Goal: Task Accomplishment & Management: Complete application form

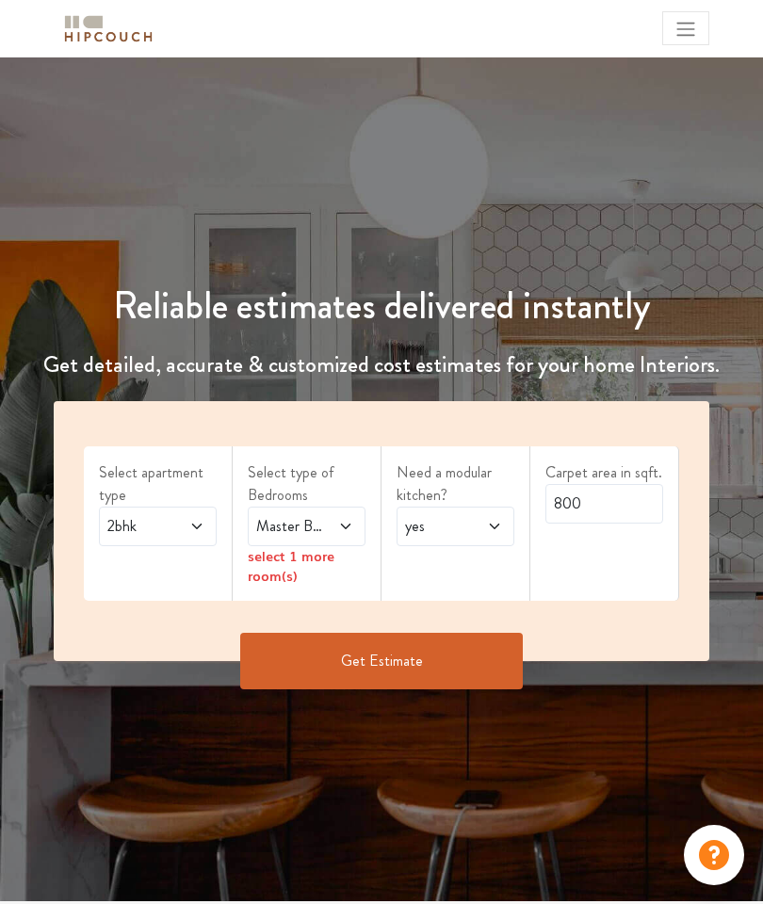
click at [199, 532] on icon at bounding box center [196, 526] width 15 height 15
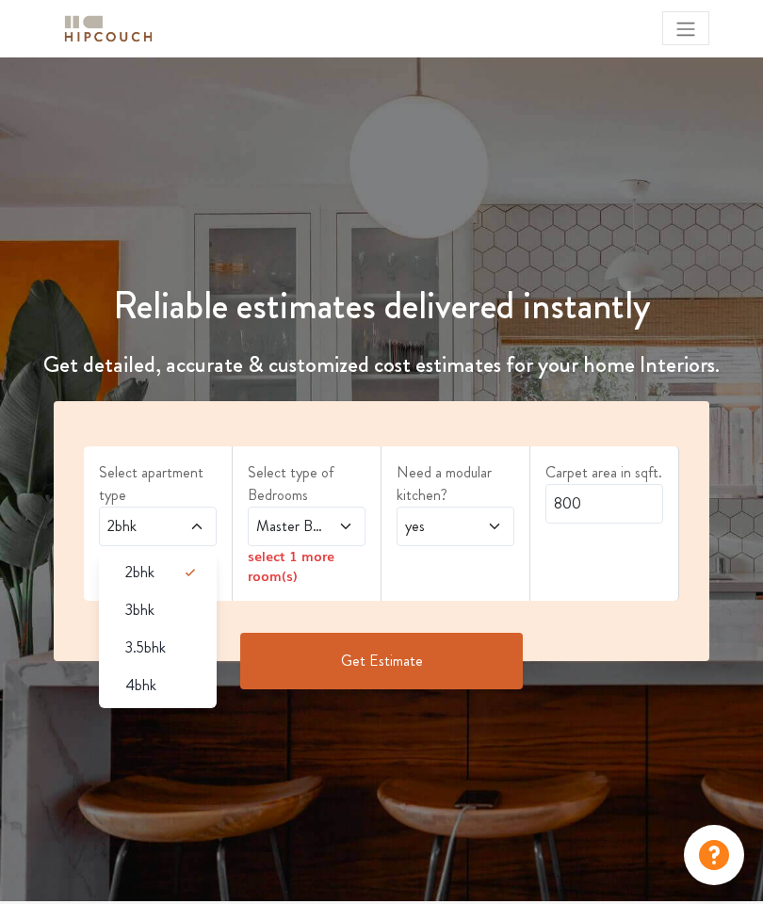
click at [193, 606] on div "3bhk" at bounding box center [163, 610] width 106 height 23
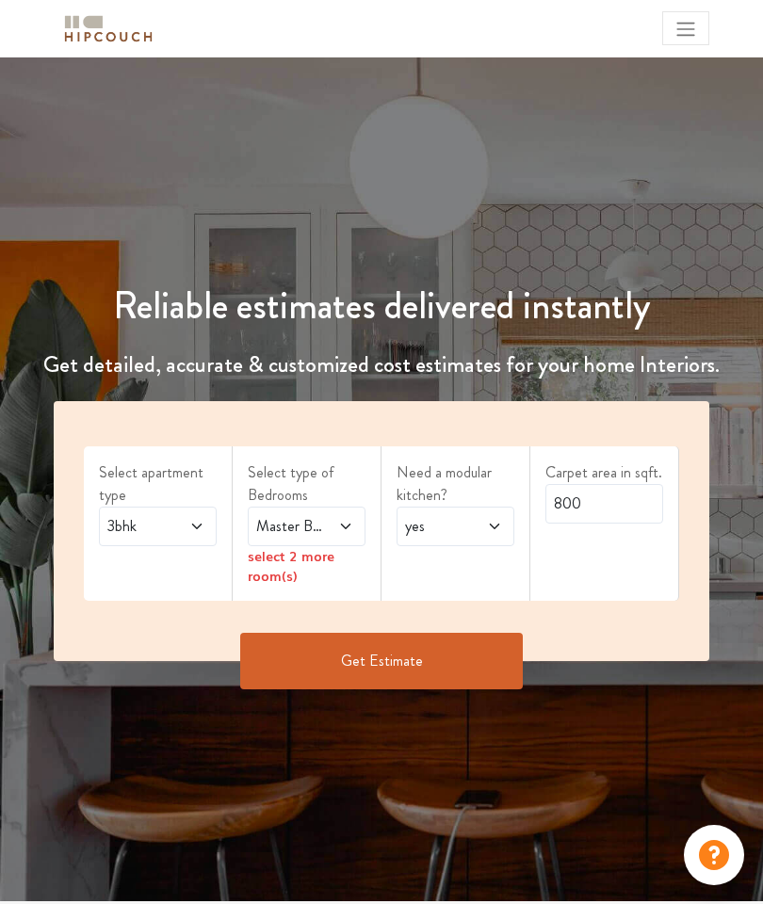
click at [340, 530] on icon at bounding box center [345, 526] width 15 height 15
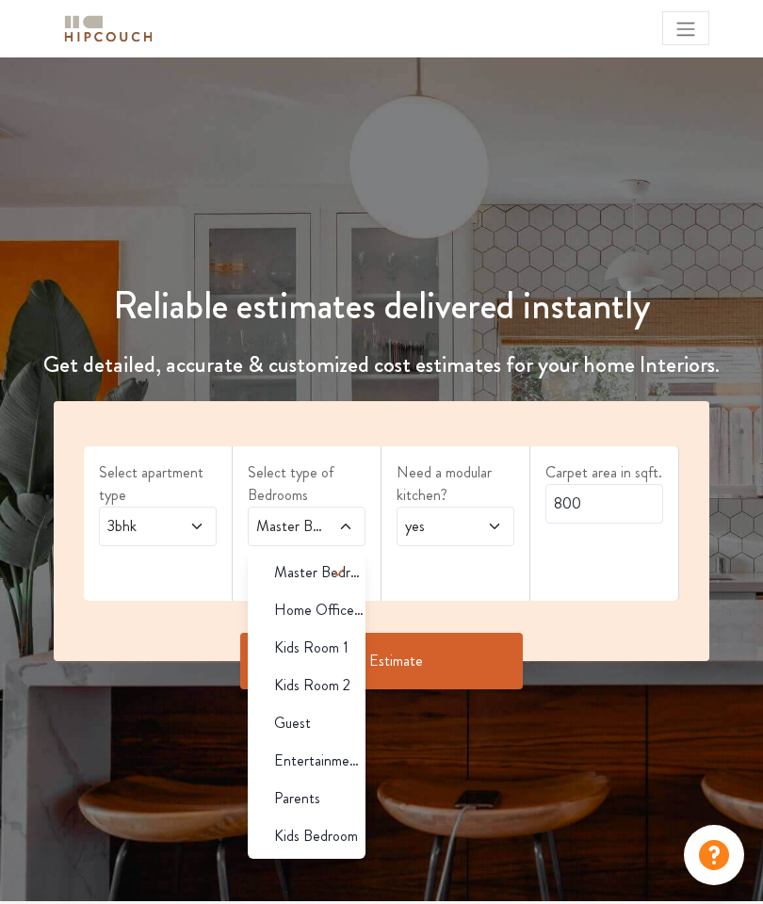
click at [335, 798] on div "Parents" at bounding box center [312, 799] width 106 height 23
click at [444, 775] on div "Reliable estimates delivered instantly Get detailed, accurate & customized cost…" at bounding box center [381, 479] width 763 height 844
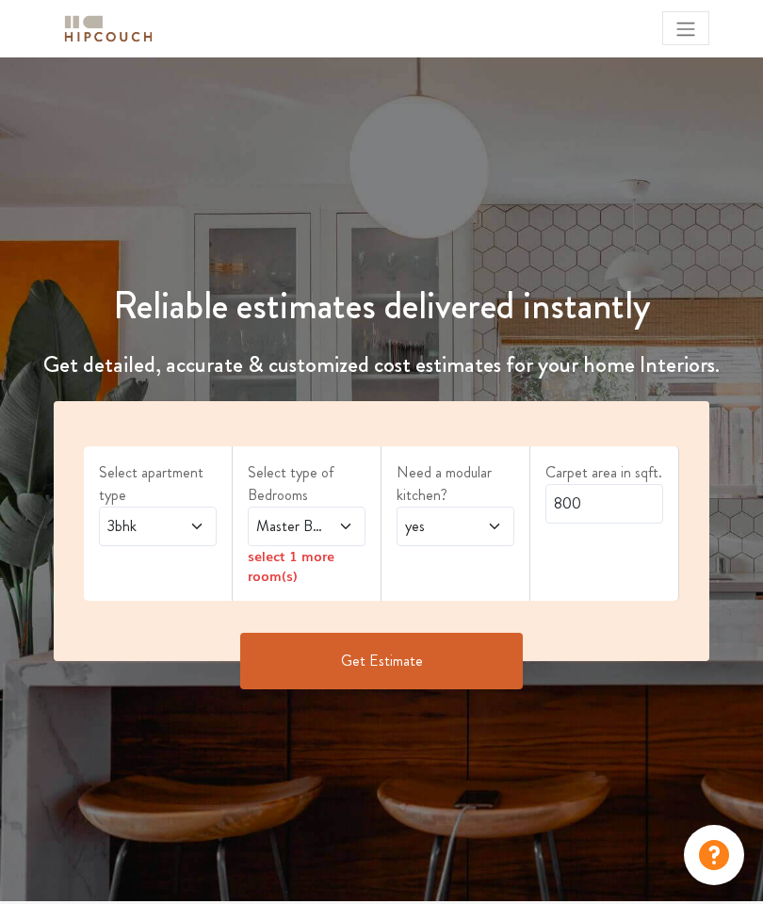
click at [348, 531] on icon at bounding box center [345, 526] width 15 height 15
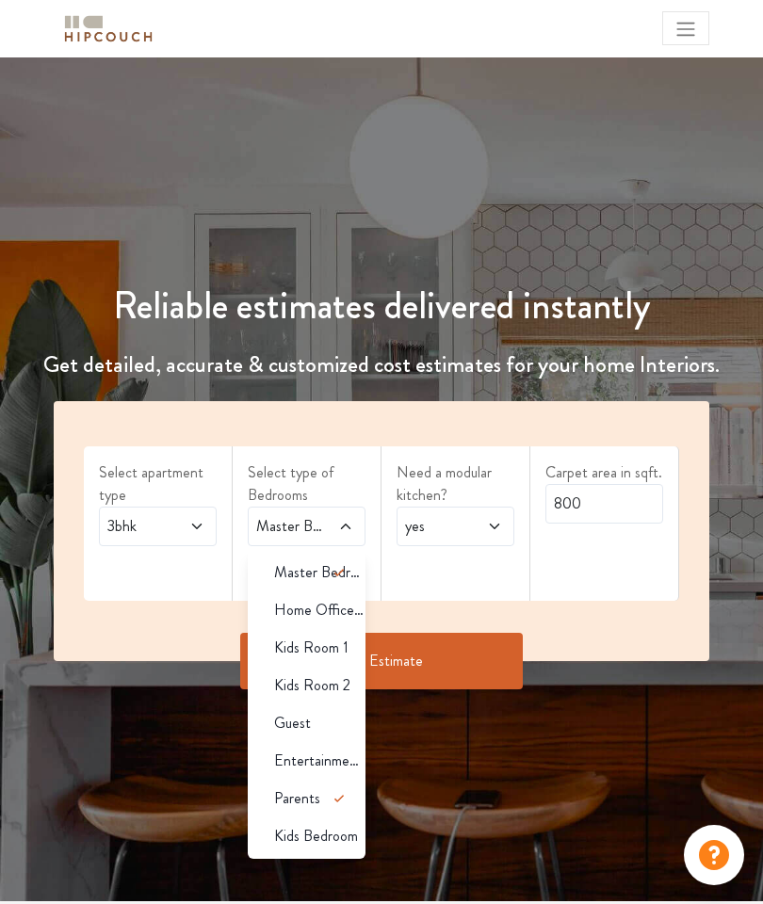
click at [480, 786] on div "Reliable estimates delivered instantly Get detailed, accurate & customized cost…" at bounding box center [381, 479] width 763 height 844
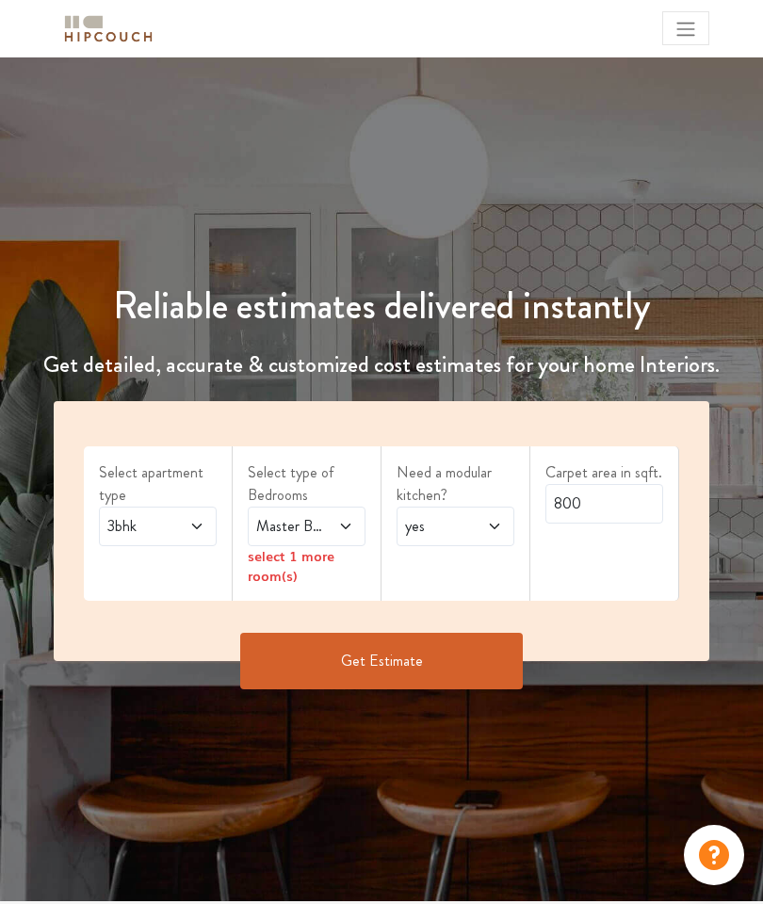
click at [344, 527] on icon at bounding box center [345, 526] width 15 height 15
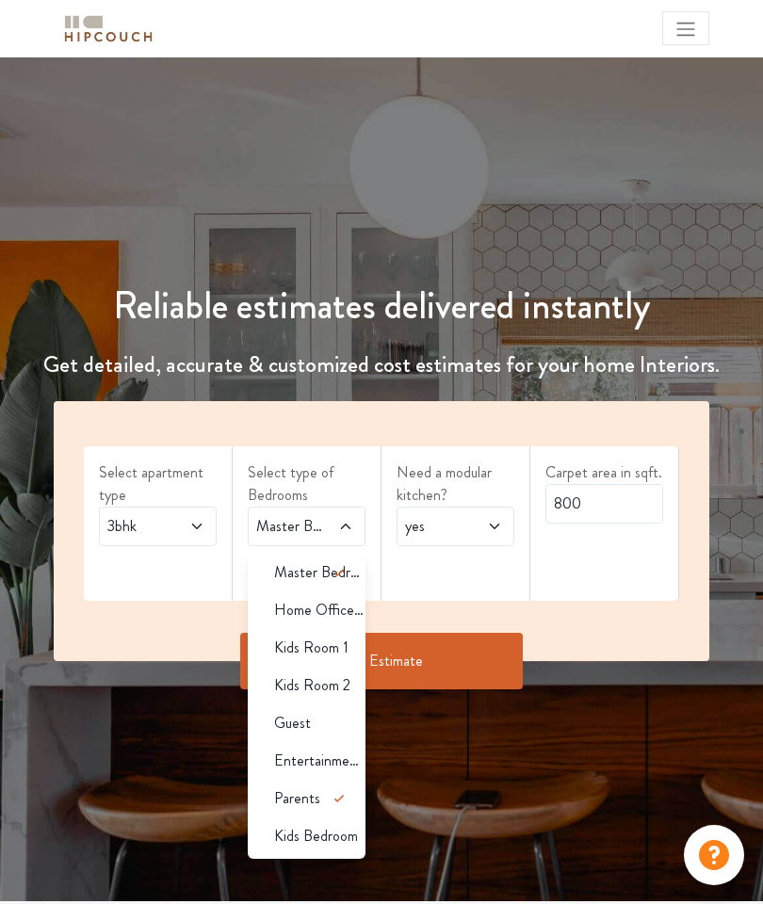
click at [327, 729] on div "Guest" at bounding box center [312, 723] width 106 height 23
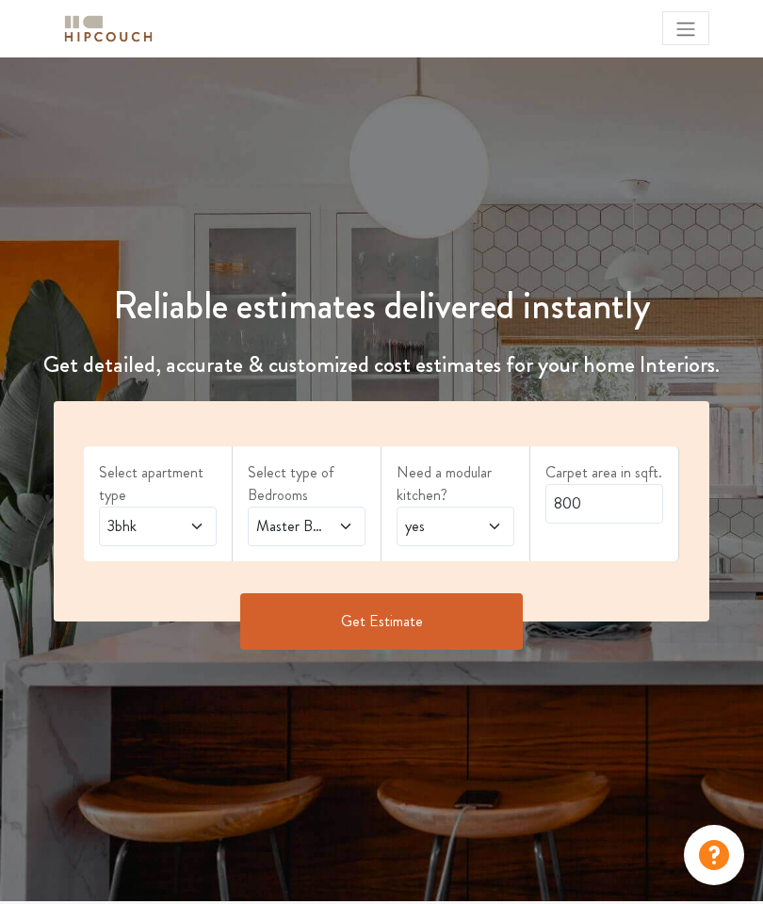
click at [498, 532] on icon at bounding box center [494, 526] width 15 height 15
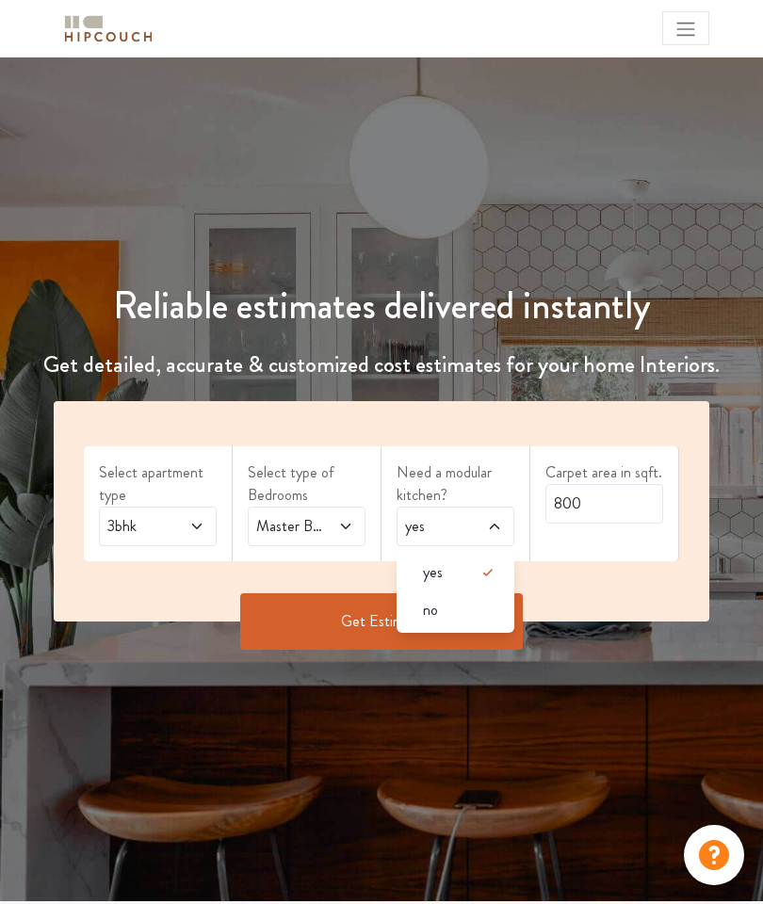
click at [484, 579] on icon at bounding box center [488, 573] width 23 height 23
click at [568, 693] on div "Reliable estimates delivered instantly Get detailed, accurate & customized cost…" at bounding box center [381, 479] width 763 height 844
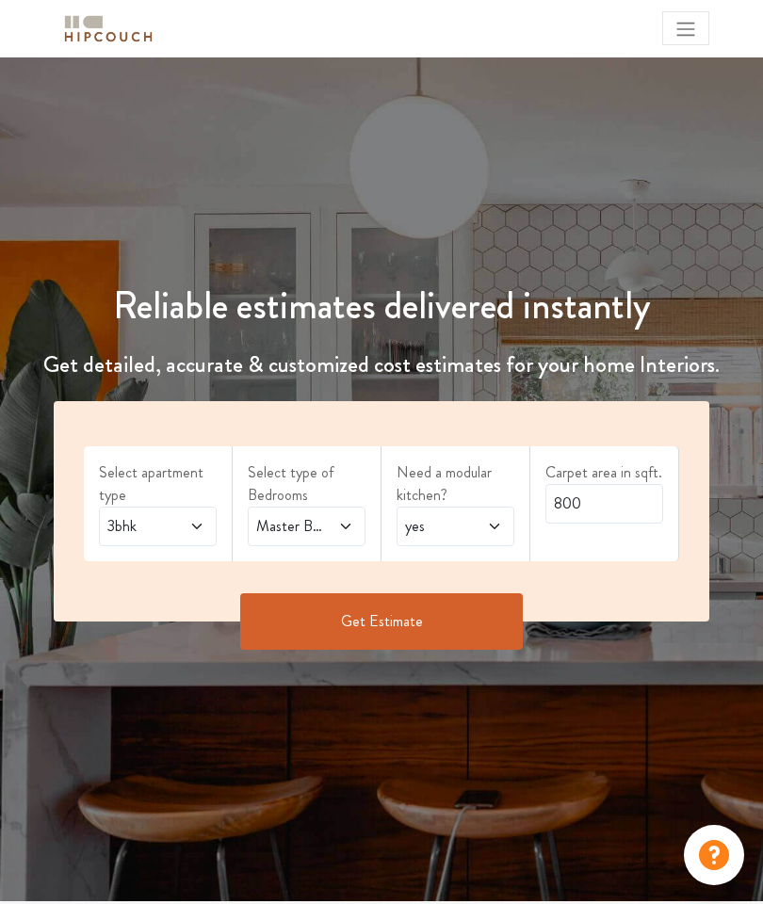
click at [428, 629] on button "Get Estimate" at bounding box center [381, 622] width 283 height 57
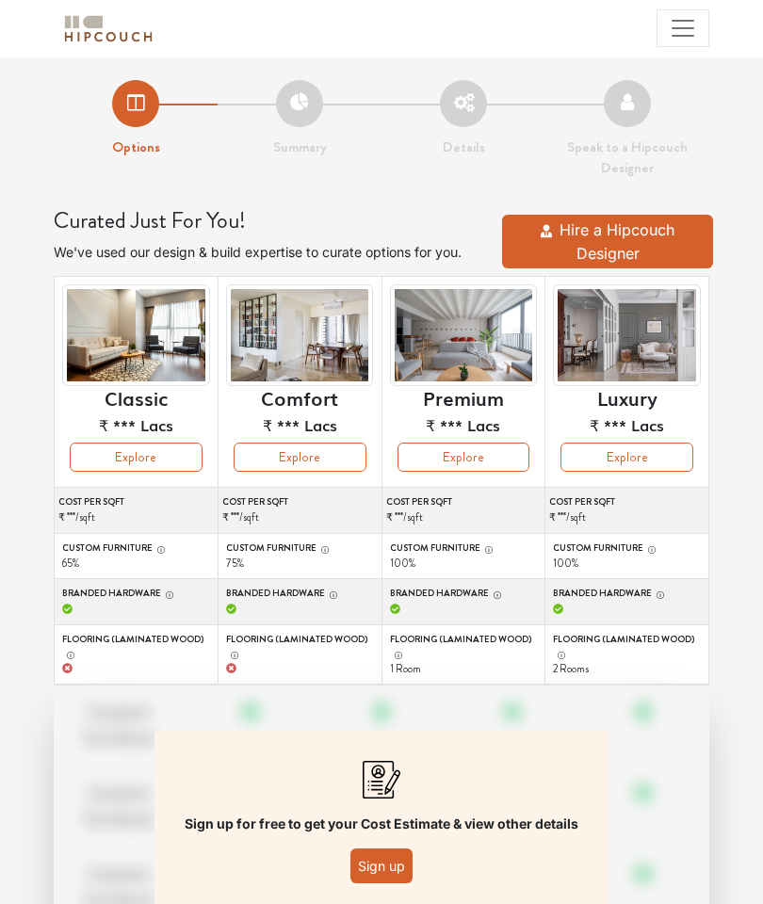
click at [628, 350] on img at bounding box center [627, 336] width 148 height 102
click at [613, 341] on img at bounding box center [627, 336] width 148 height 102
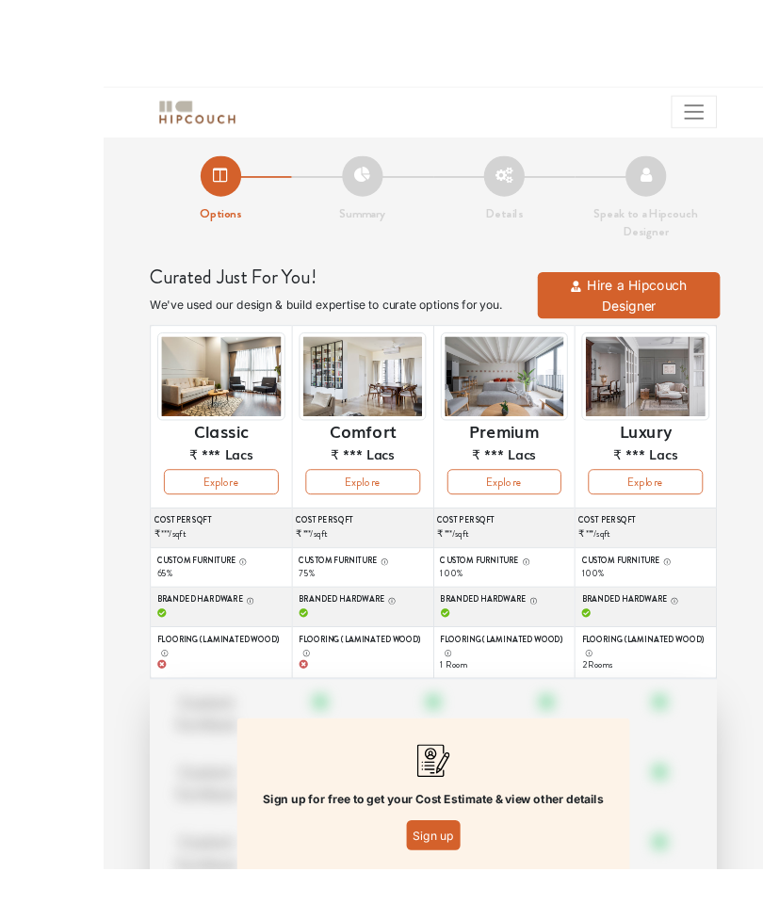
scroll to position [24, 0]
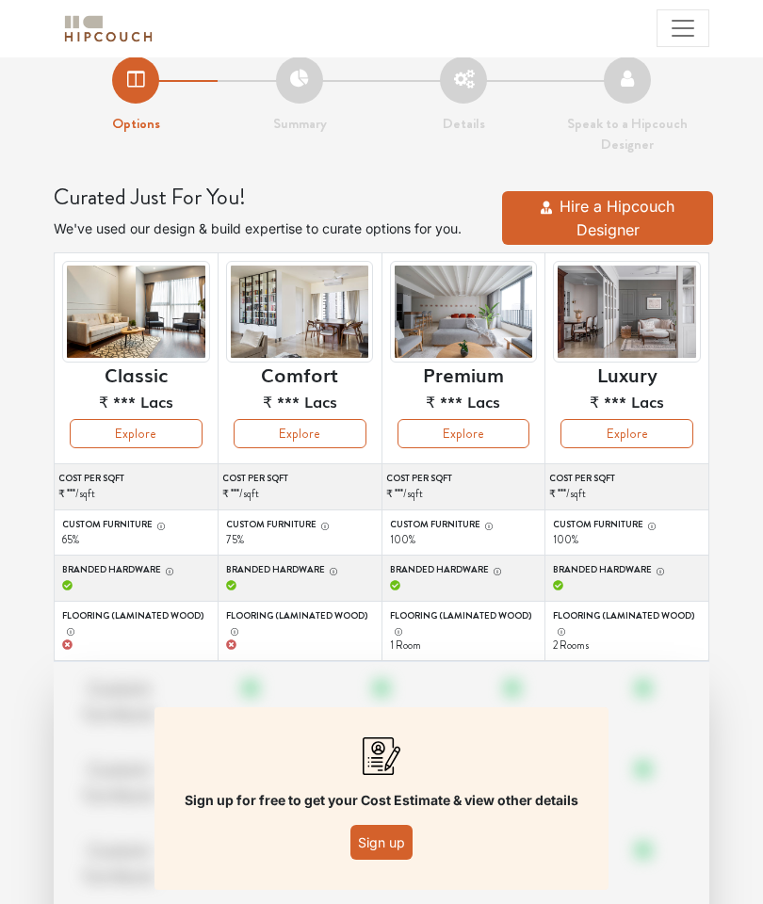
click at [643, 438] on button "Explore" at bounding box center [627, 433] width 133 height 29
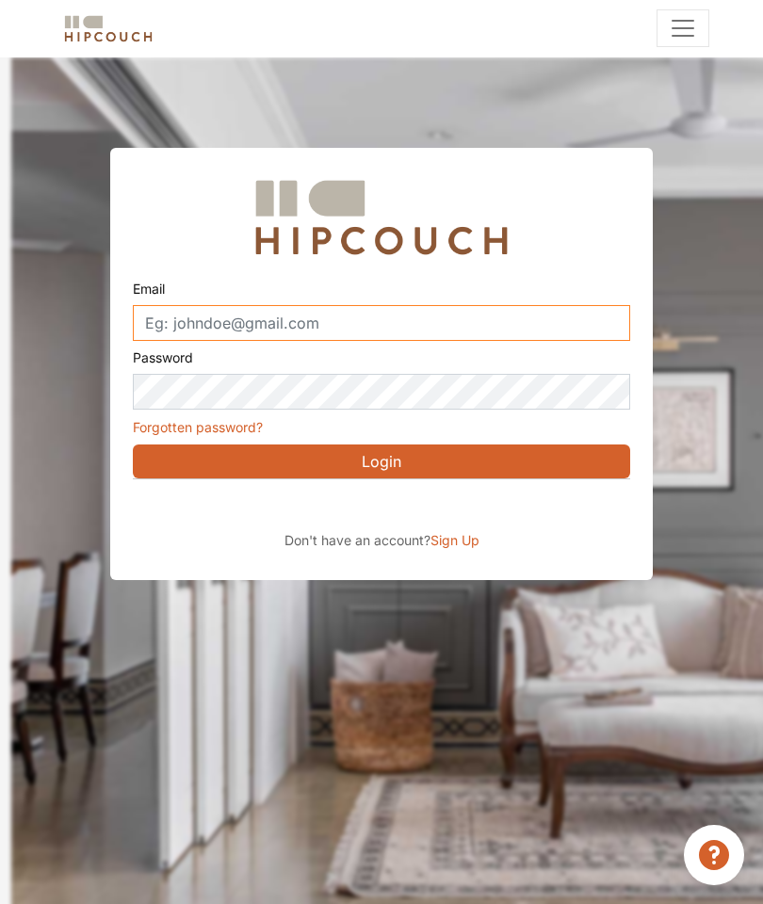
click at [405, 327] on input "Email" at bounding box center [381, 323] width 497 height 36
type input "[EMAIL_ADDRESS][DOMAIN_NAME]"
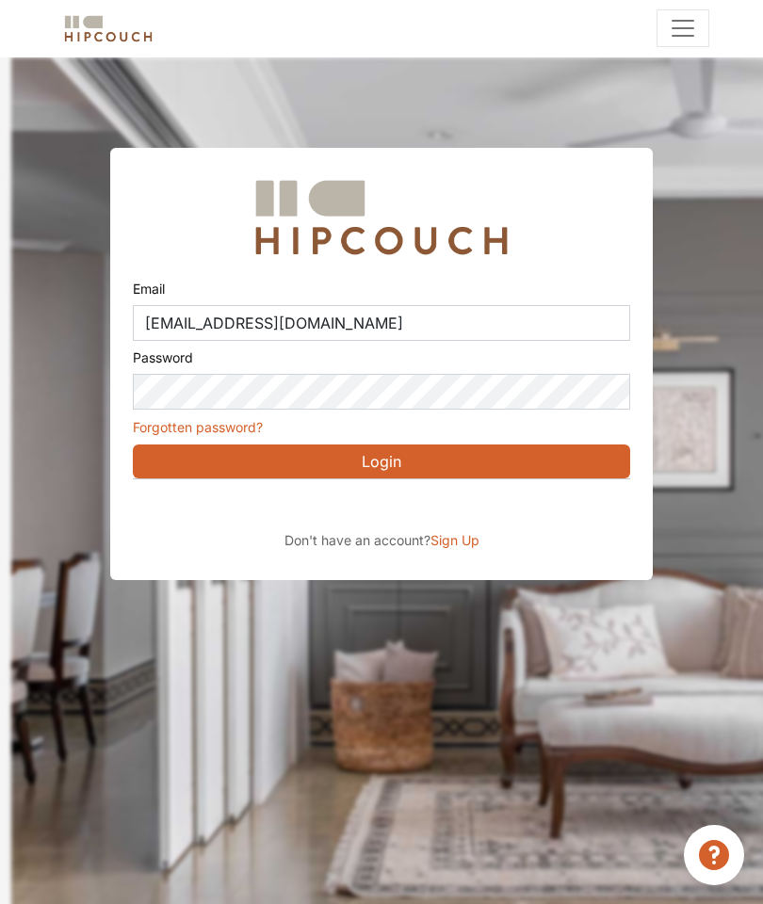
click at [399, 471] on button "Login" at bounding box center [381, 462] width 497 height 34
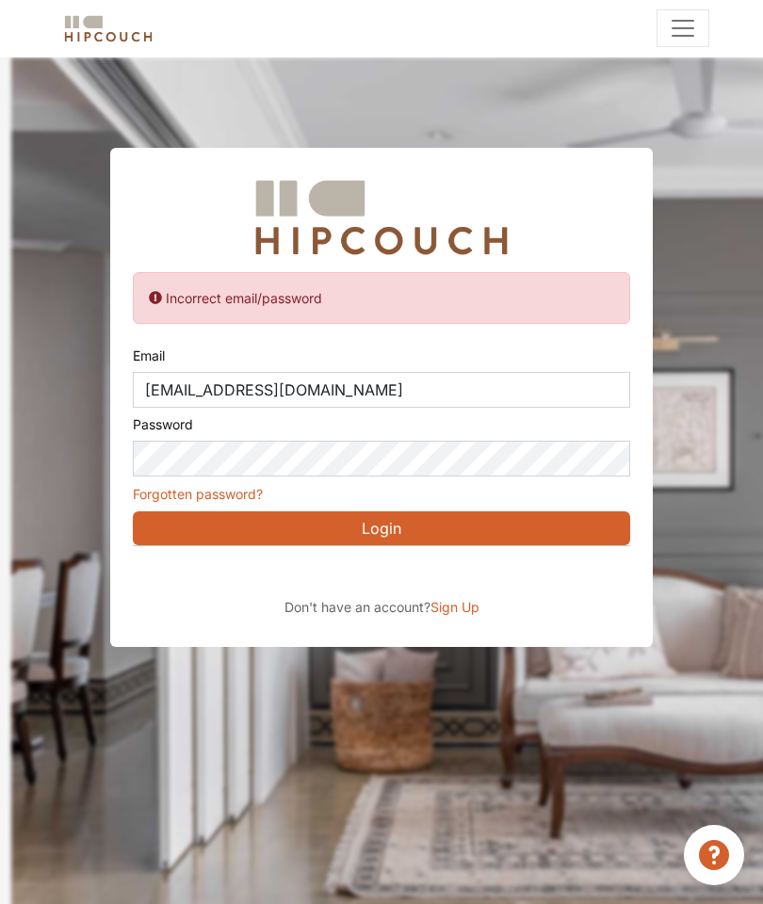
click at [464, 608] on span "Sign Up" at bounding box center [455, 607] width 49 height 16
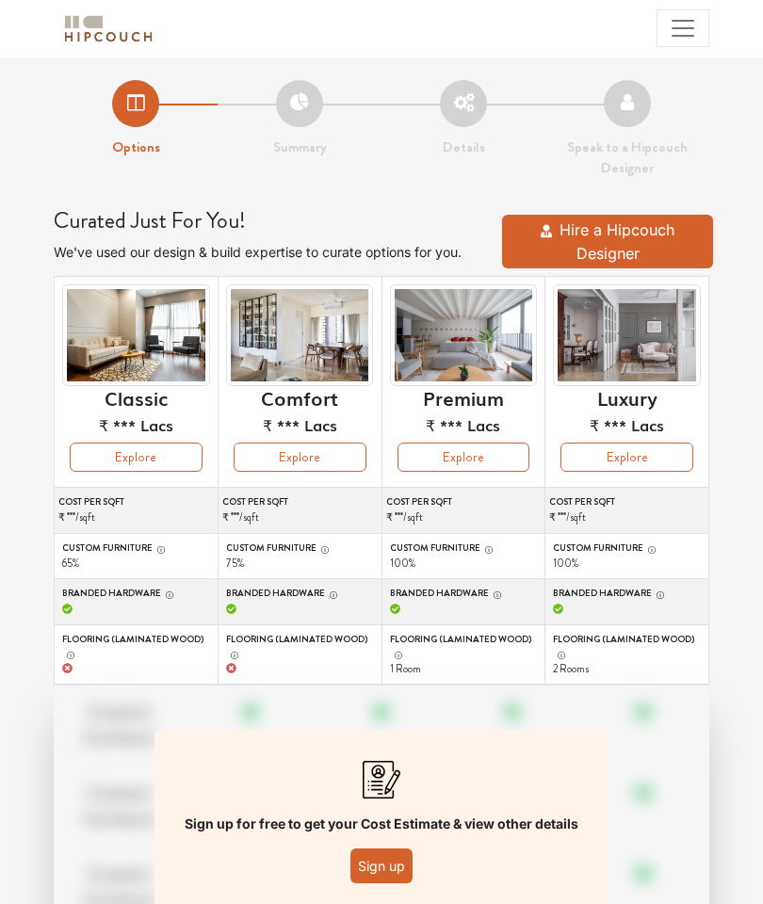
click at [686, 39] on span "Toggle navigation" at bounding box center [683, 28] width 28 height 28
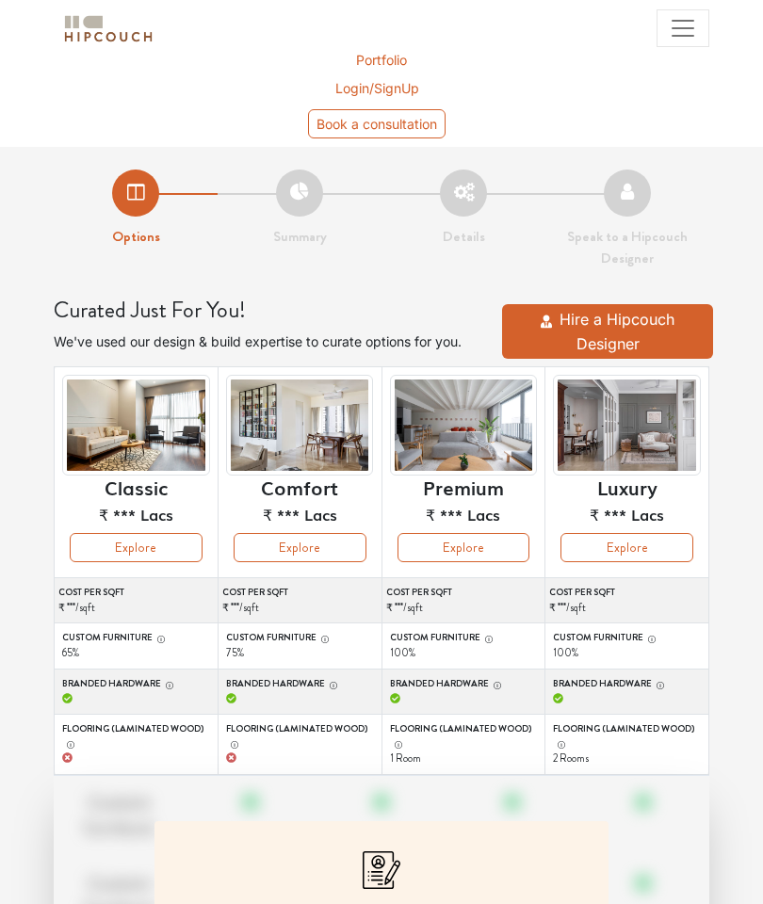
click at [621, 330] on button "Hire a Hipcouch Designer" at bounding box center [607, 331] width 211 height 55
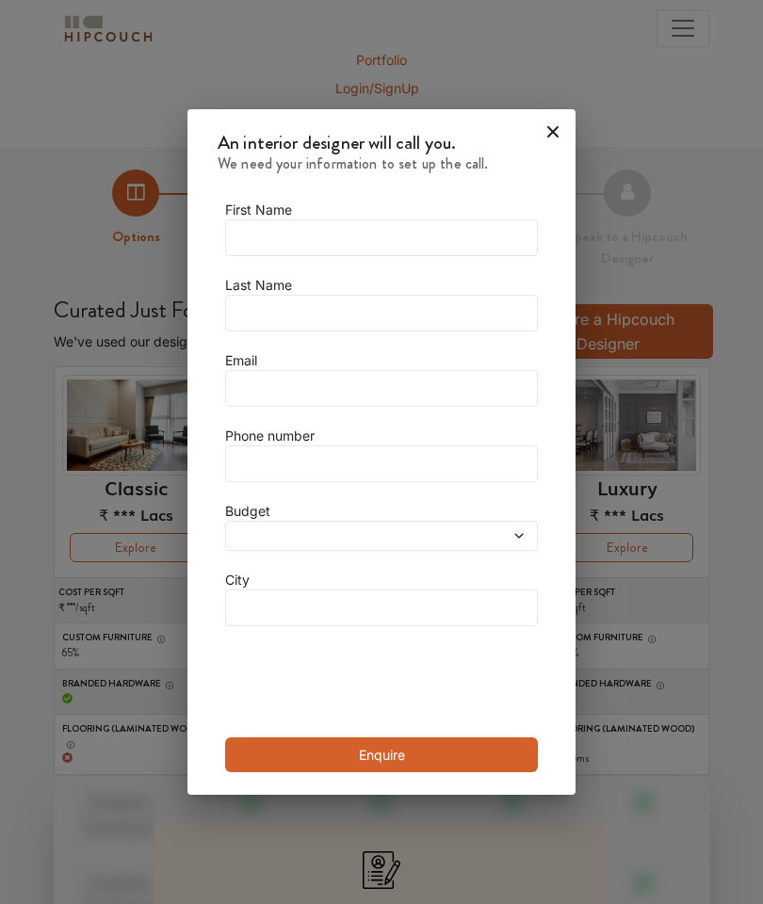
click at [545, 130] on icon at bounding box center [553, 132] width 30 height 30
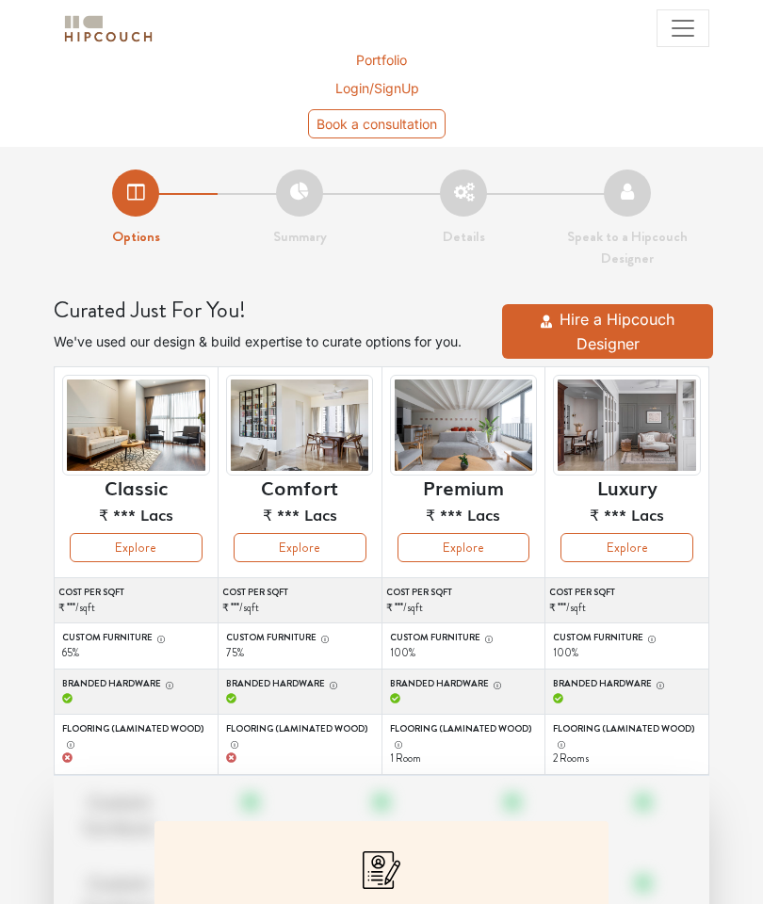
click at [685, 27] on span "Toggle navigation" at bounding box center [683, 28] width 28 height 28
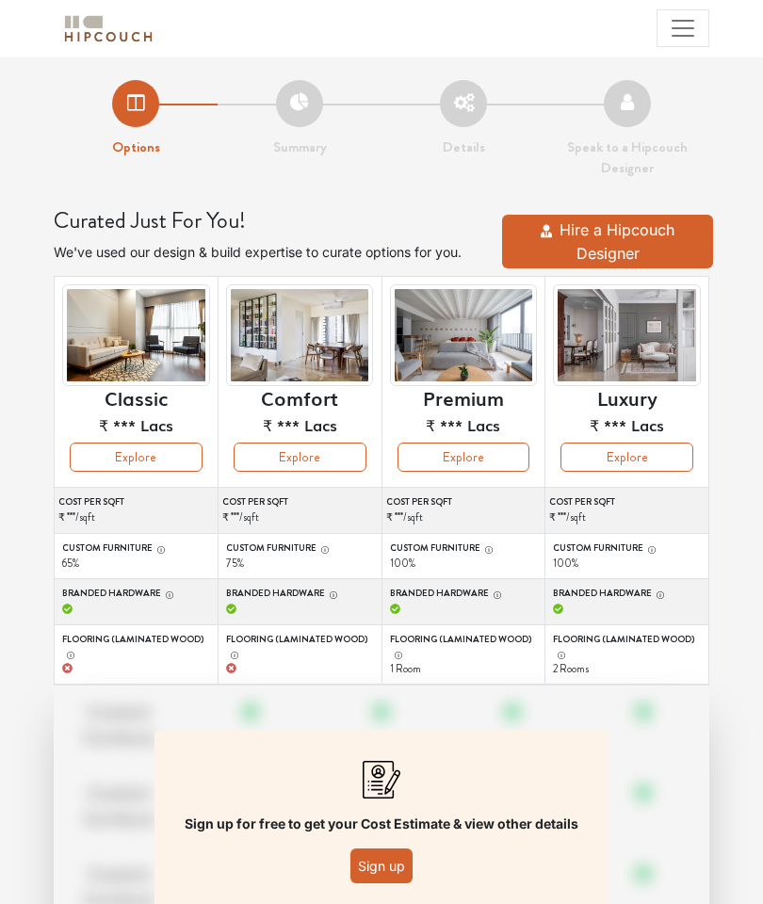
click at [685, 40] on span "Toggle navigation" at bounding box center [683, 28] width 28 height 28
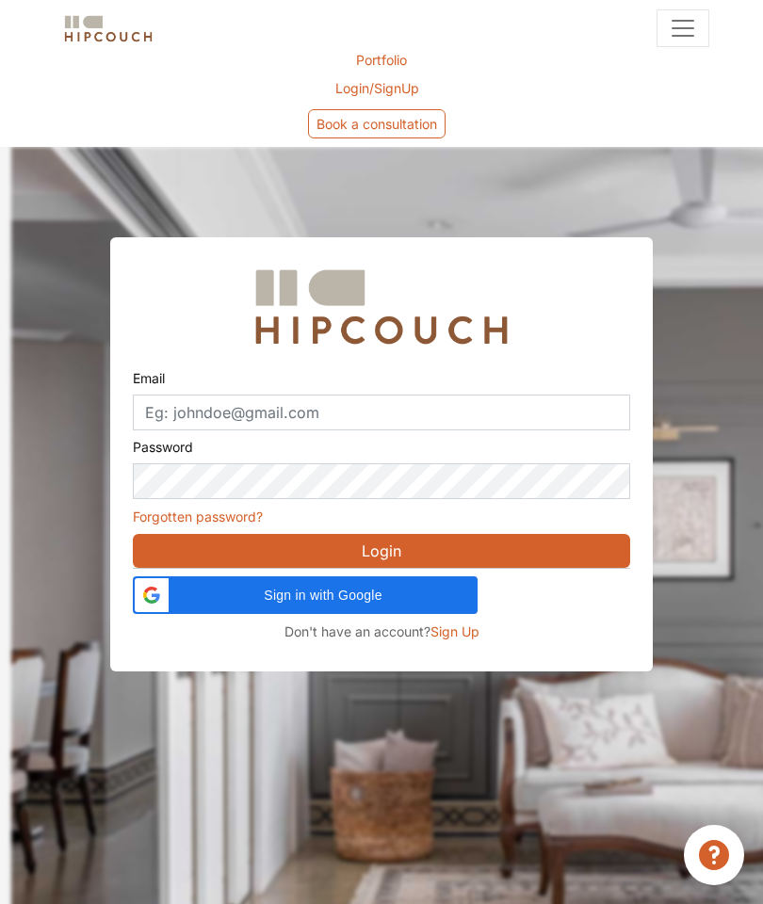
scroll to position [75, 0]
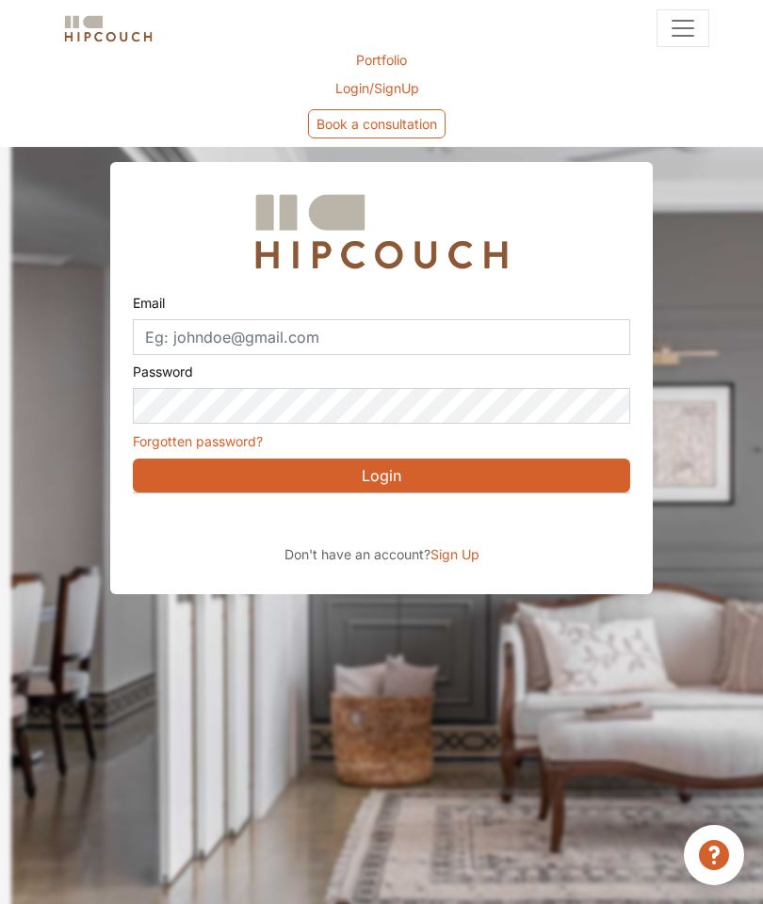
click at [463, 556] on span "Sign Up" at bounding box center [455, 554] width 49 height 16
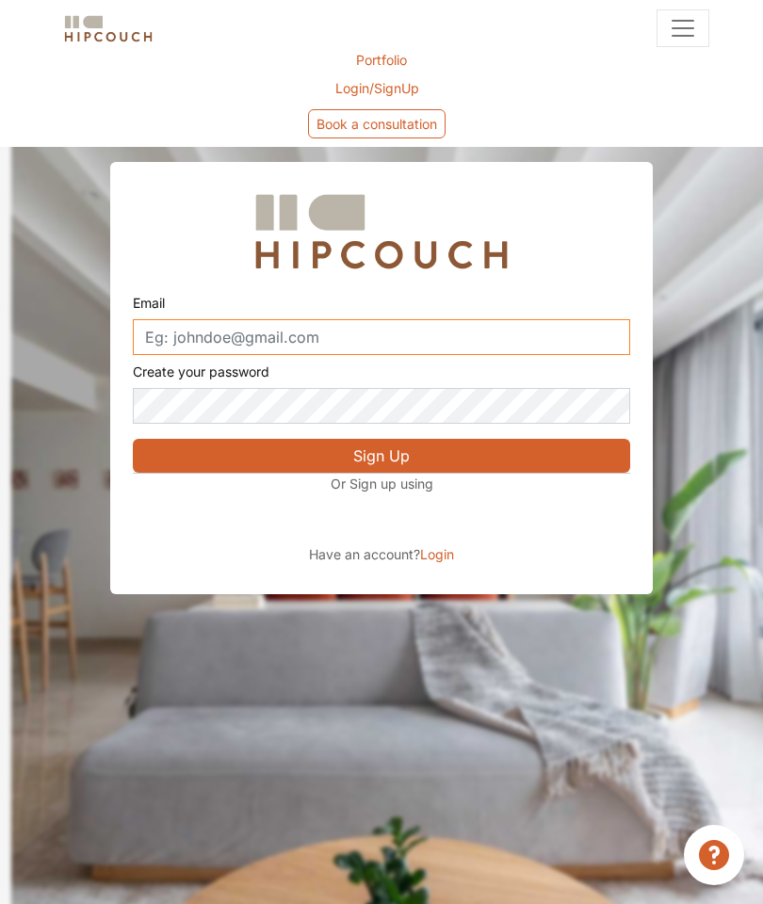
click at [432, 341] on input "Email" at bounding box center [381, 337] width 497 height 36
type input "[EMAIL_ADDRESS][DOMAIN_NAME]"
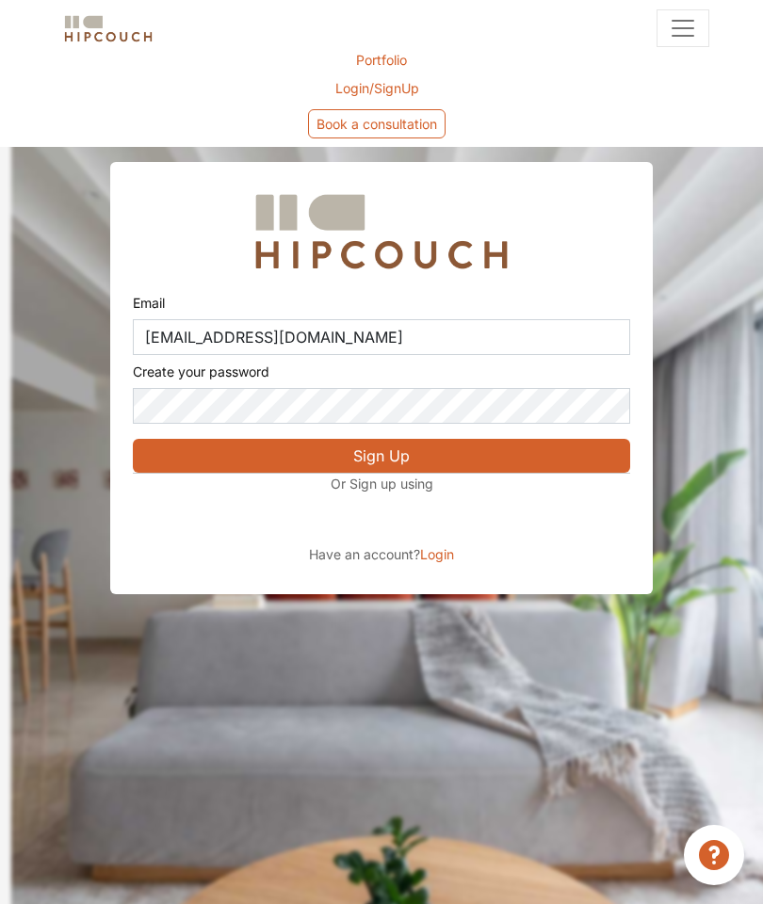
click at [426, 464] on button "Sign Up" at bounding box center [381, 456] width 497 height 34
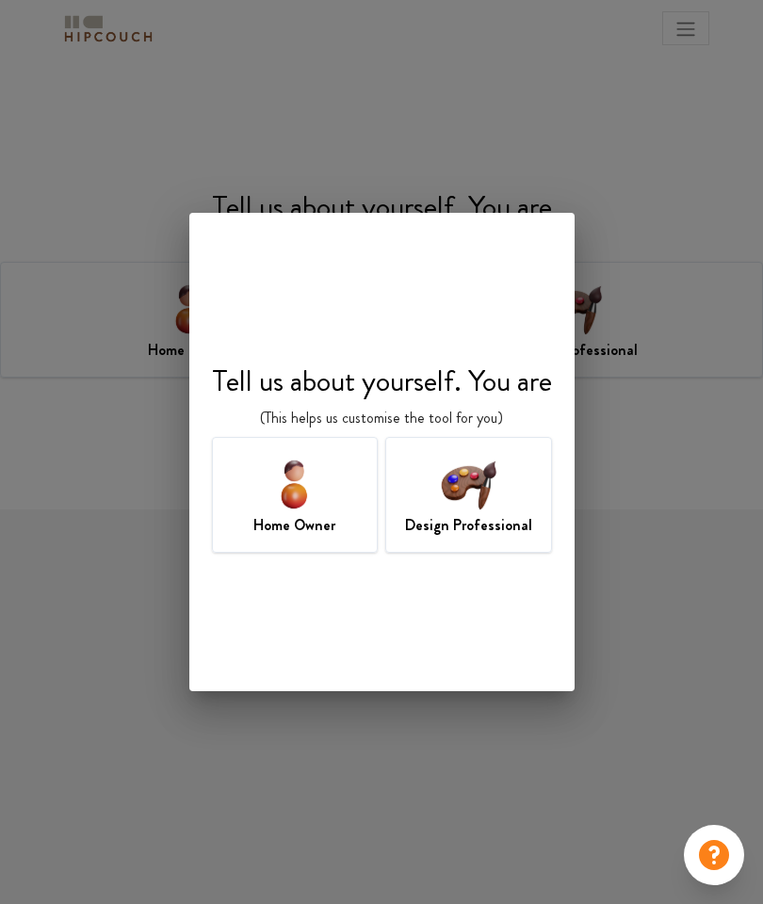
click at [470, 492] on img at bounding box center [468, 483] width 61 height 61
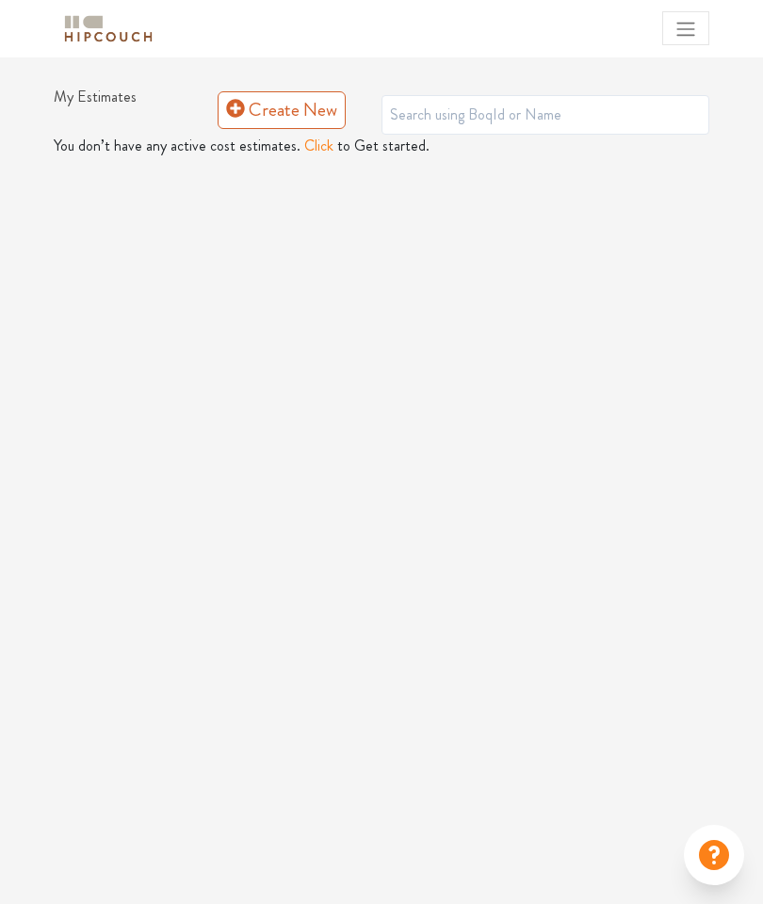
click at [312, 155] on button "Click" at bounding box center [318, 146] width 29 height 23
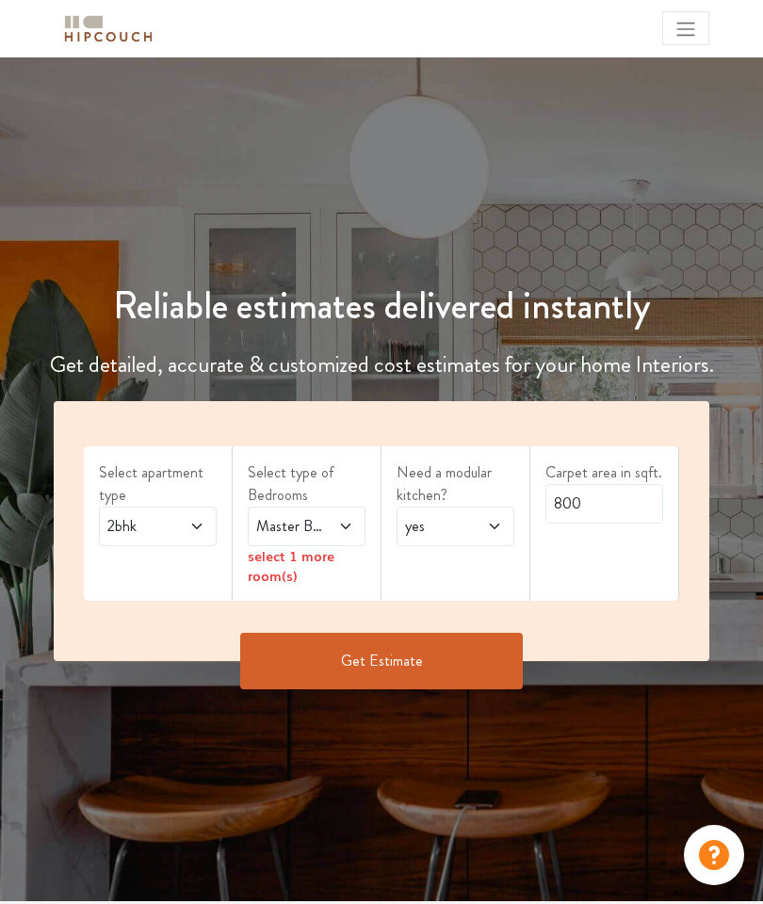
click at [344, 528] on icon at bounding box center [345, 526] width 15 height 15
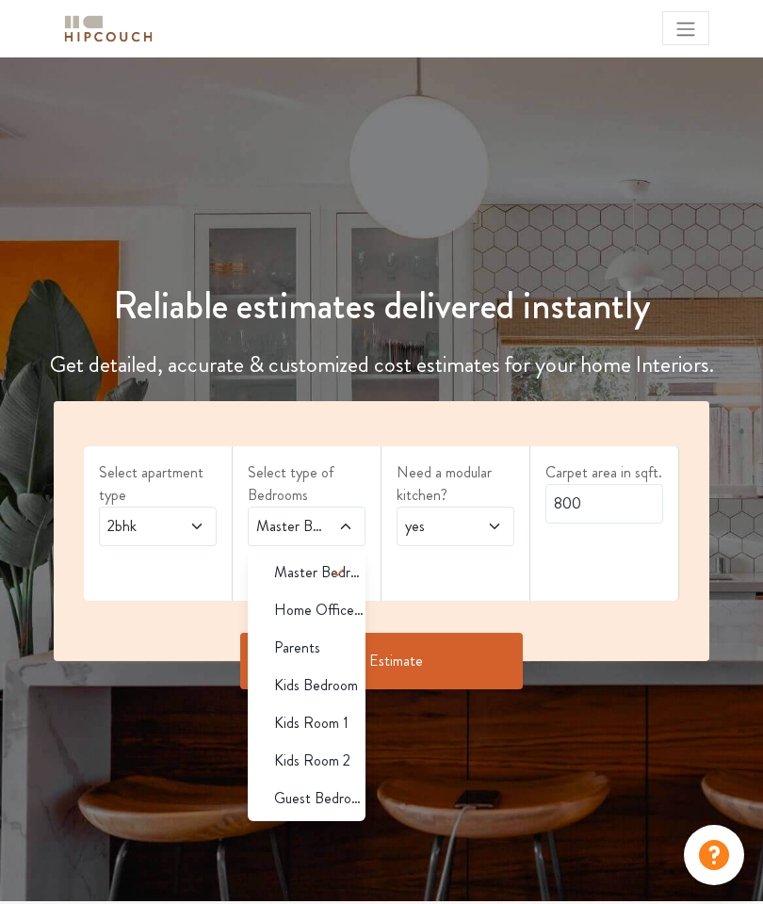
click at [329, 801] on span "Guest Bedroom" at bounding box center [319, 799] width 91 height 23
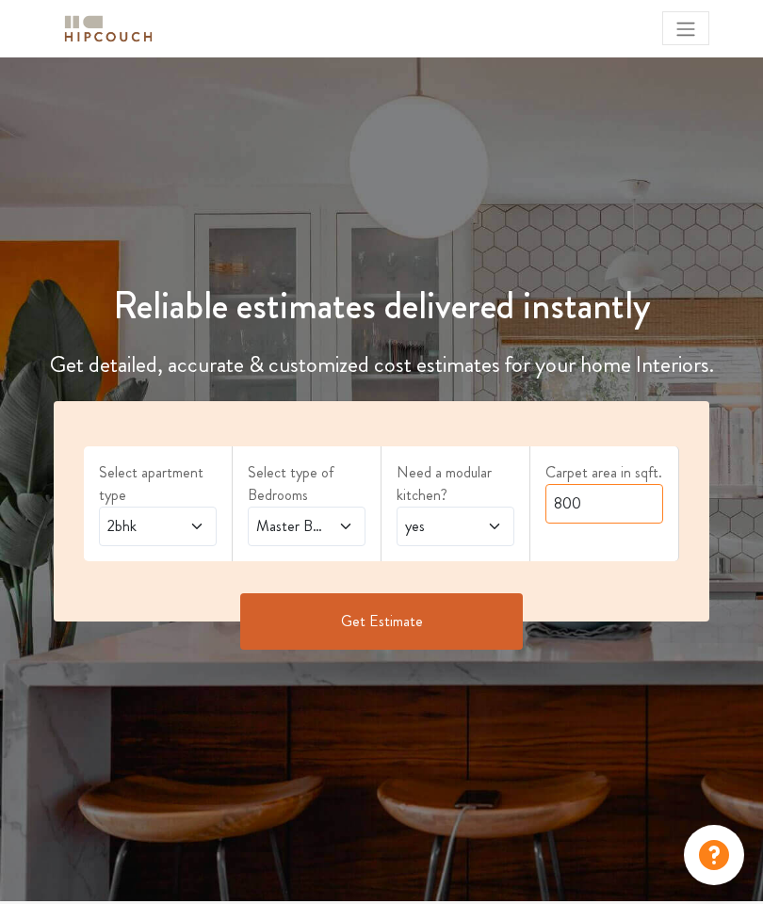
click at [612, 502] on input "800" at bounding box center [605, 504] width 118 height 40
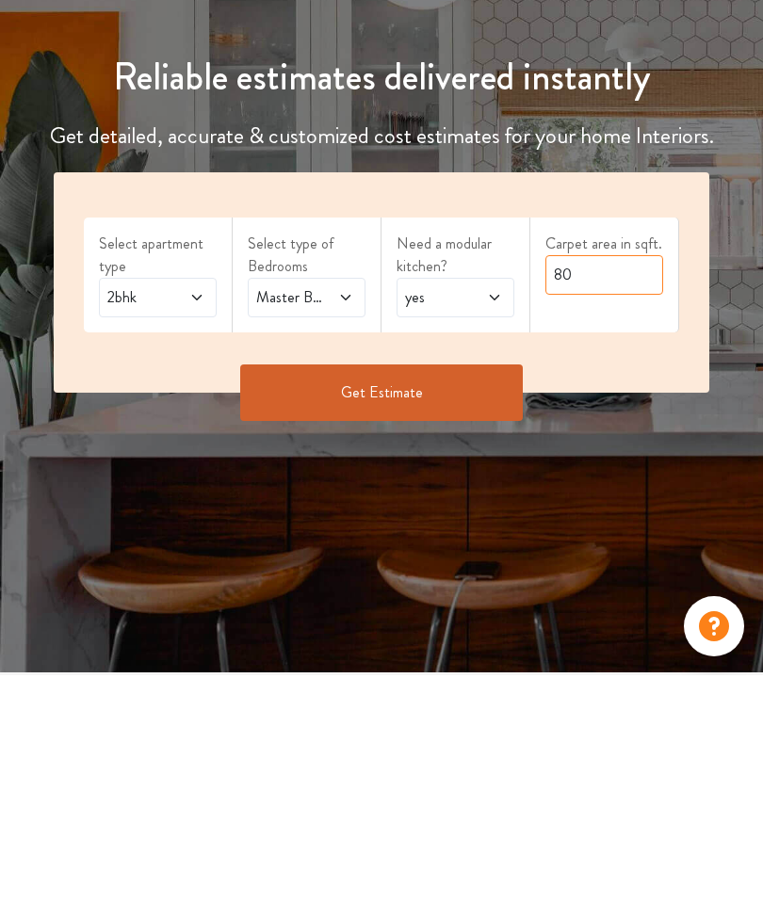
type input "8"
type input "1000"
click at [414, 594] on button "Get Estimate" at bounding box center [381, 622] width 283 height 57
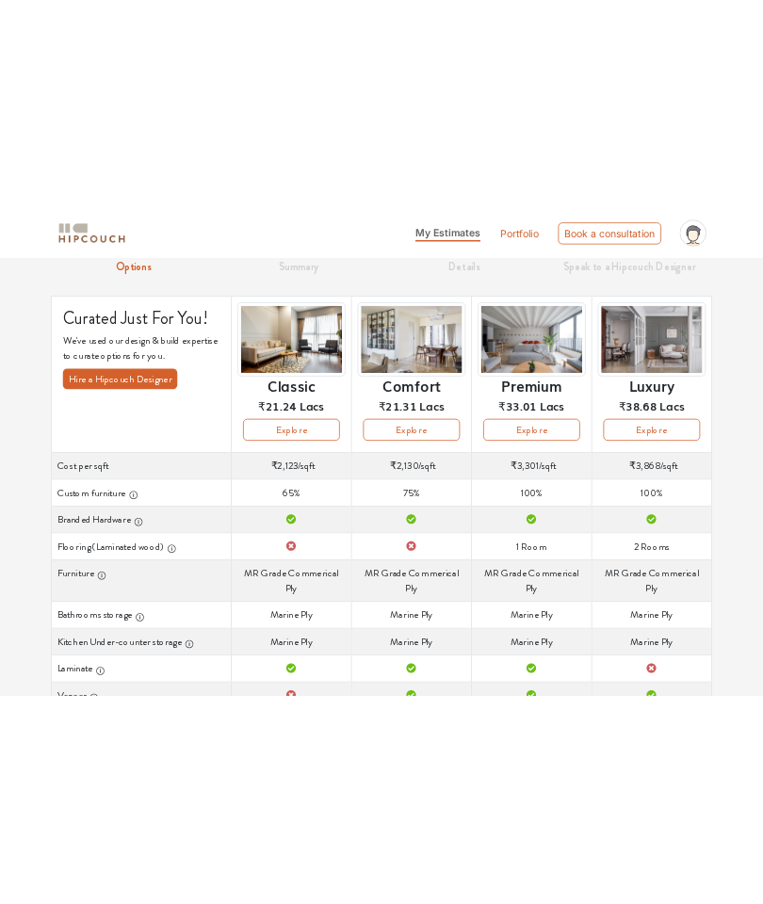
scroll to position [154, 0]
